Goal: Find specific page/section: Find specific page/section

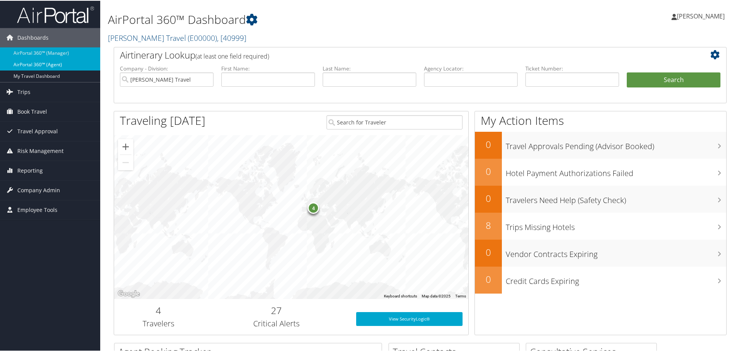
click at [37, 62] on link "AirPortal 360™ (Agent)" at bounding box center [50, 64] width 100 height 12
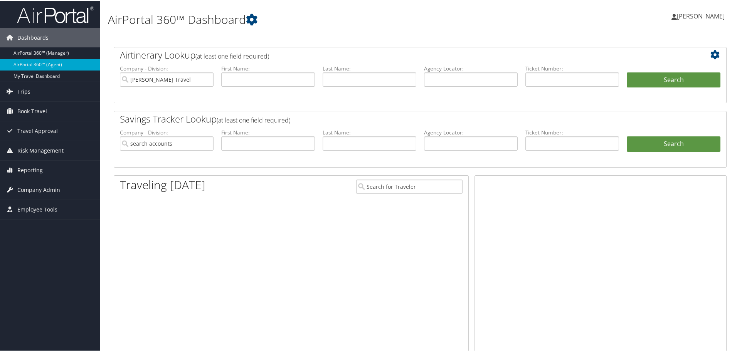
type input "[PERSON_NAME] Travel"
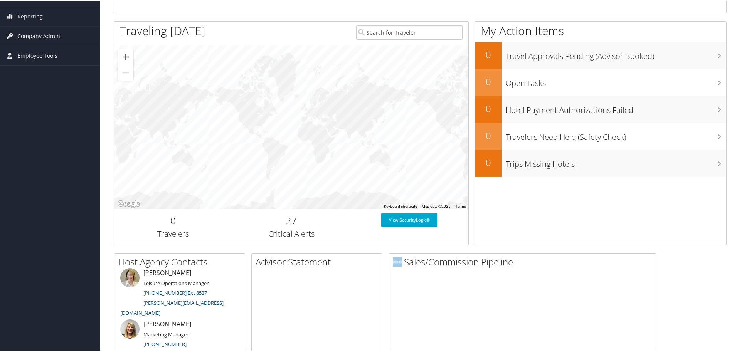
scroll to position [231, 0]
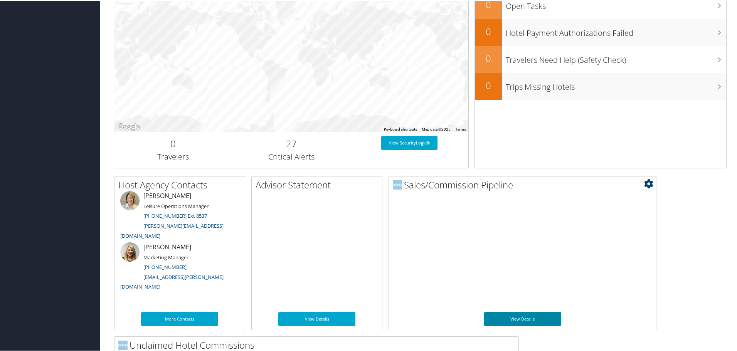
click at [529, 317] on link "View Details" at bounding box center [522, 318] width 77 height 14
